Goal: Transaction & Acquisition: Purchase product/service

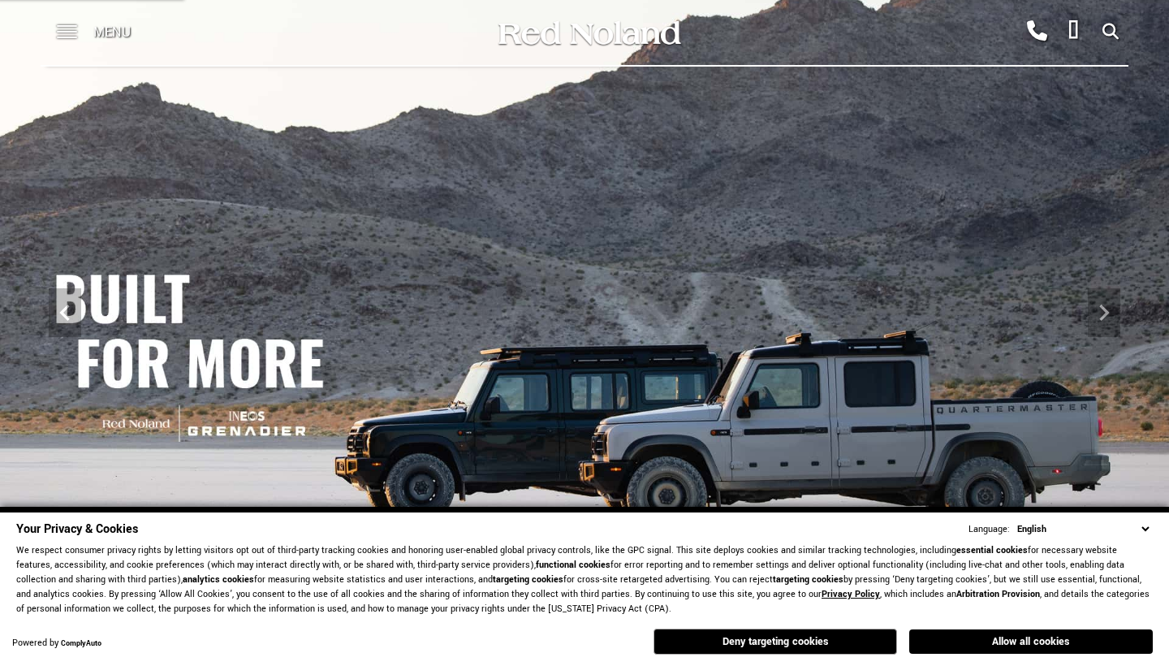
click at [962, 637] on button "Allow all cookies" at bounding box center [1031, 641] width 244 height 24
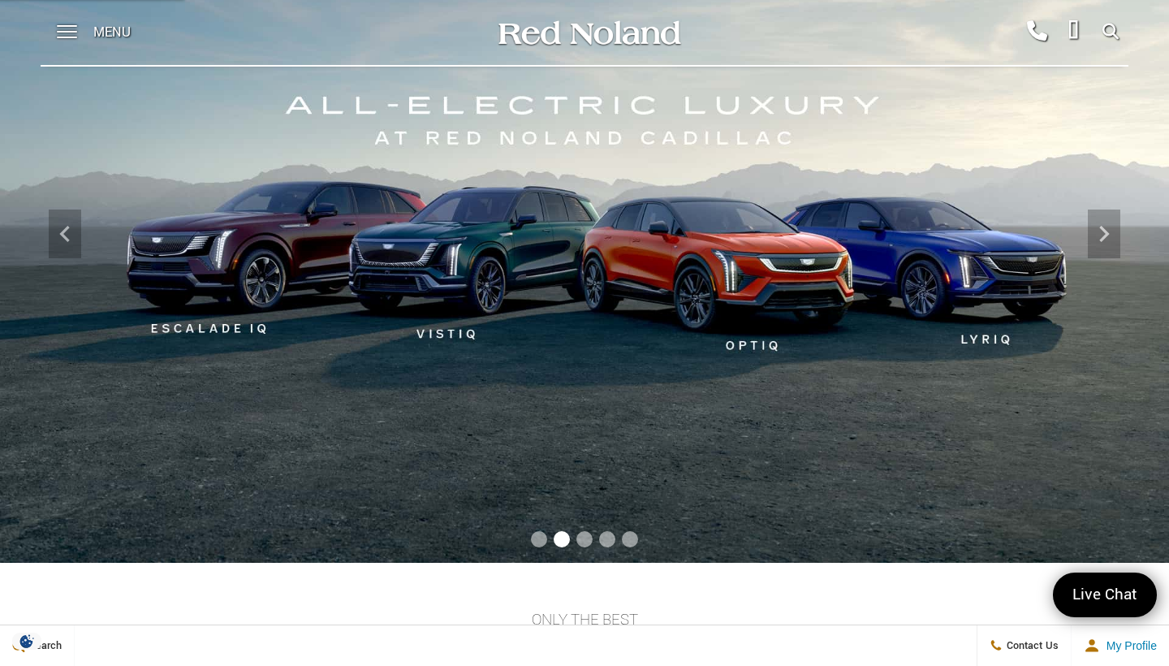
scroll to position [71, 0]
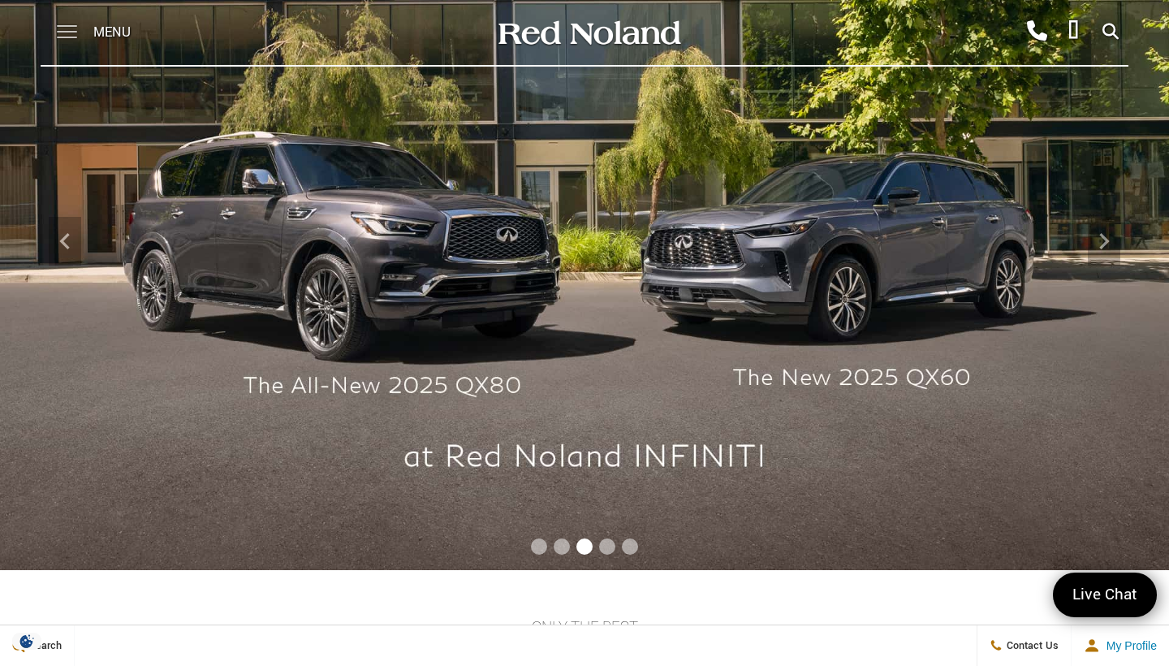
click at [72, 27] on span at bounding box center [67, 26] width 20 height 2
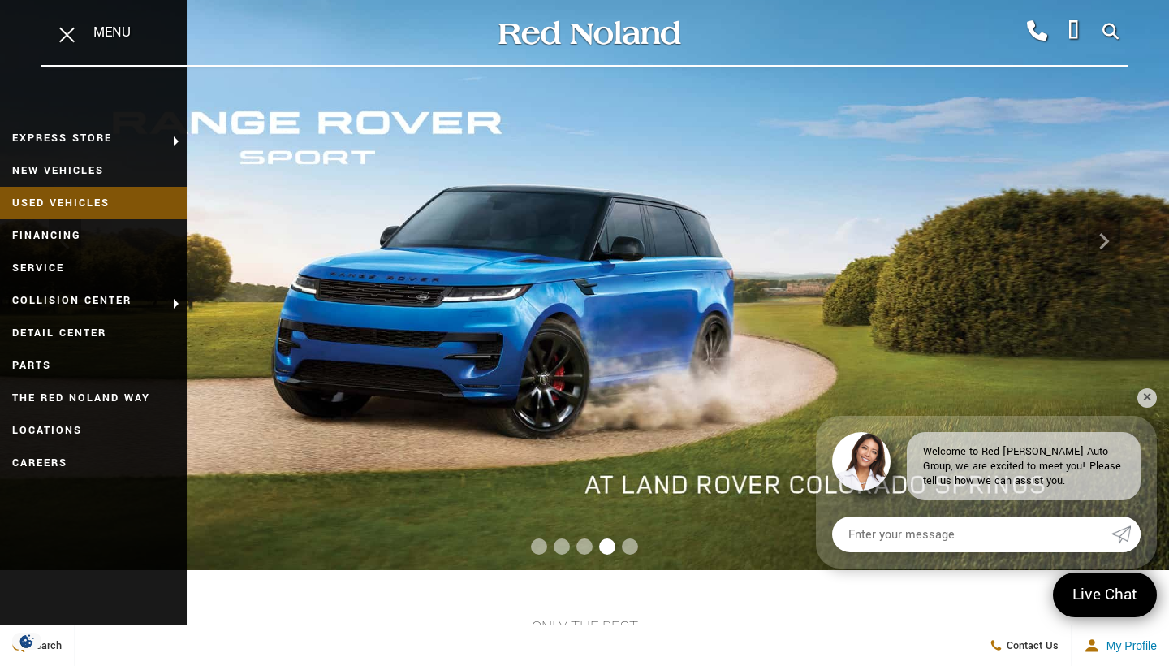
click at [80, 201] on link "Used Vehicles" at bounding box center [93, 203] width 187 height 32
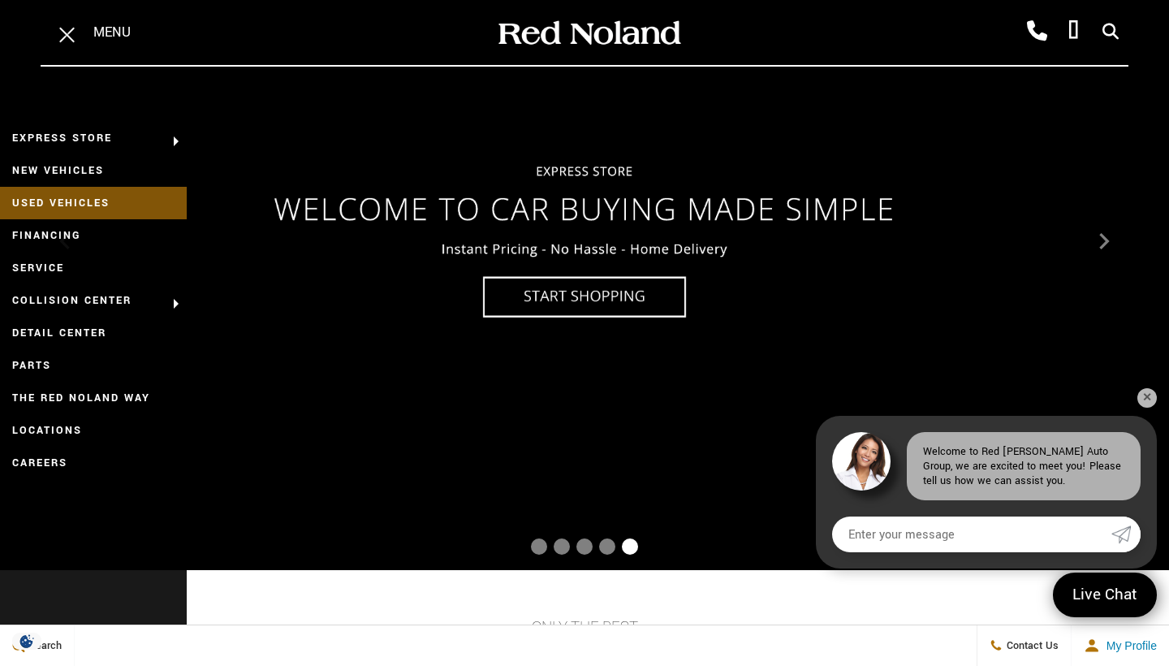
click at [80, 201] on link "Used Vehicles" at bounding box center [93, 203] width 187 height 32
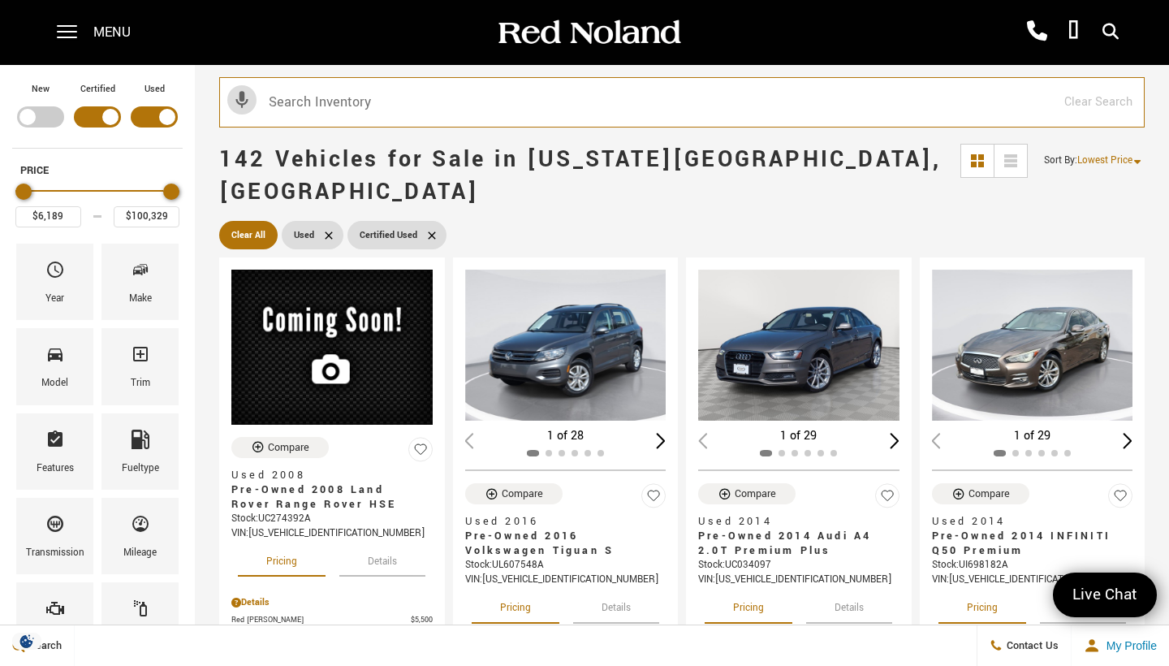
click at [296, 101] on input "text" at bounding box center [682, 102] width 926 height 50
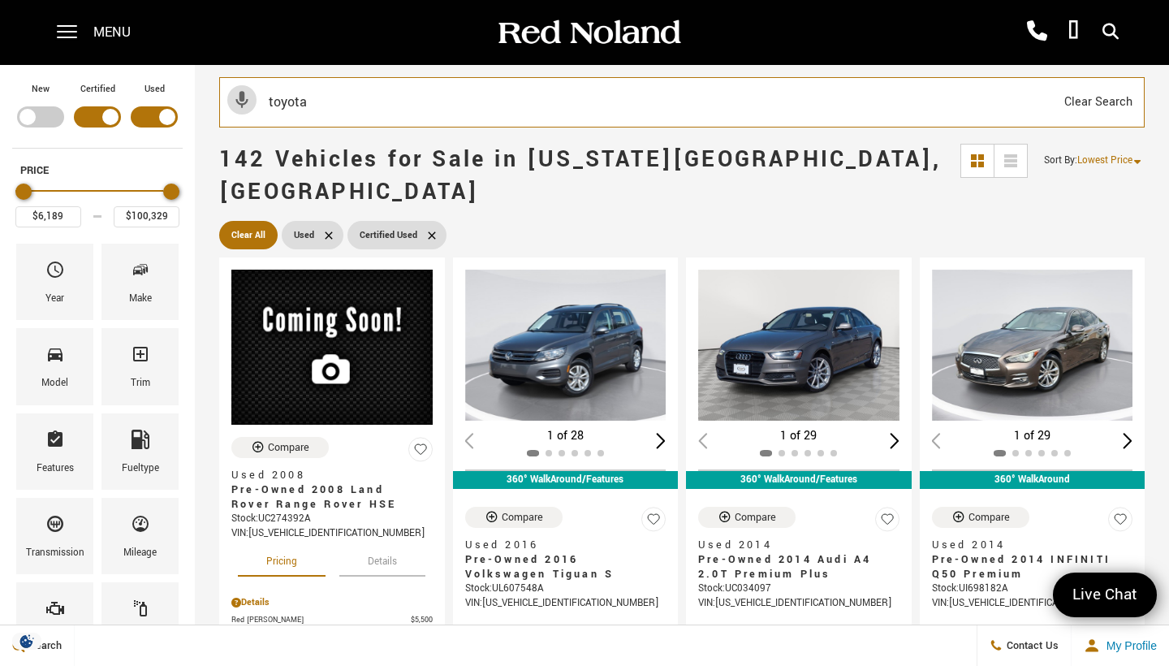
type input "toyota s"
type input "$32,057"
type input "$53,767"
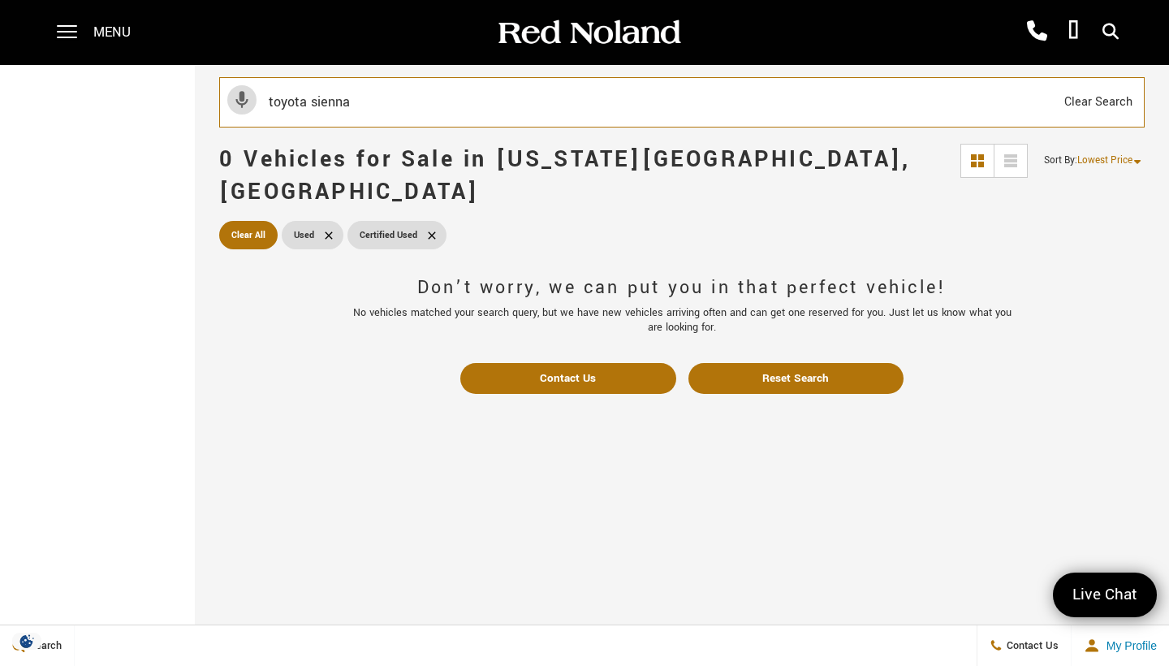
type input "toyota sienna"
